Goal: Information Seeking & Learning: Learn about a topic

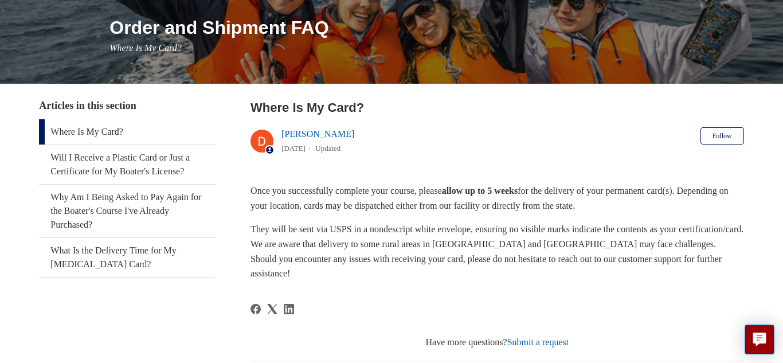
scroll to position [137, 0]
click at [143, 178] on link "Will I Receive a Plastic Card or Just a Certificate for My Boater's License?" at bounding box center [127, 163] width 176 height 39
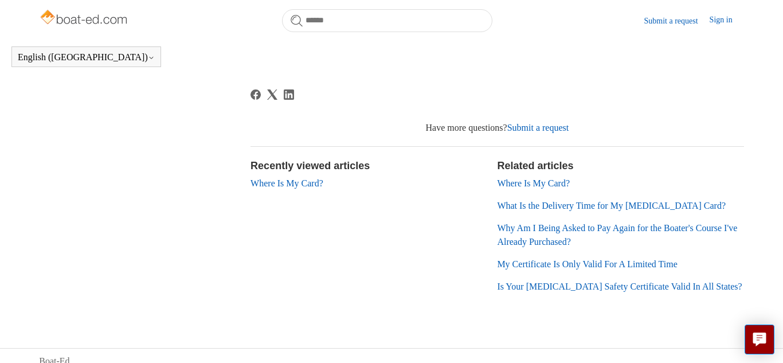
scroll to position [371, 0]
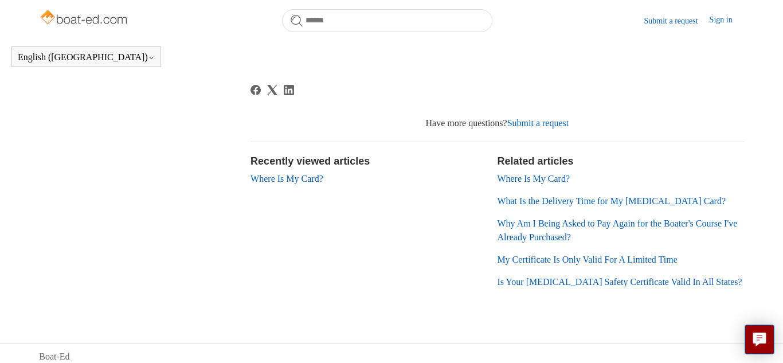
click at [528, 258] on link "My Certificate Is Only Valid For A Limited Time" at bounding box center [587, 260] width 180 height 10
